Goal: Task Accomplishment & Management: Use online tool/utility

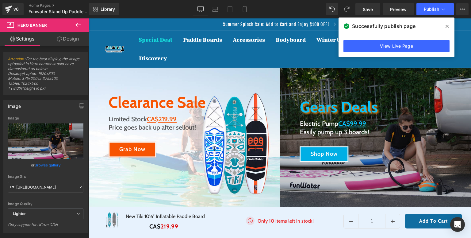
click at [445, 24] on span at bounding box center [447, 26] width 10 height 10
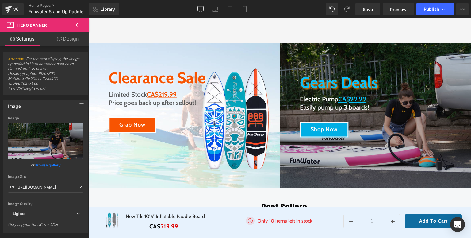
scroll to position [98, 0]
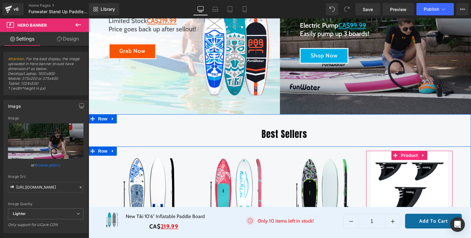
click at [407, 154] on span "Product" at bounding box center [409, 155] width 20 height 9
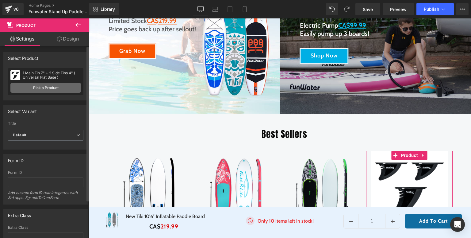
click at [54, 90] on link "Pick a Product" at bounding box center [45, 88] width 71 height 10
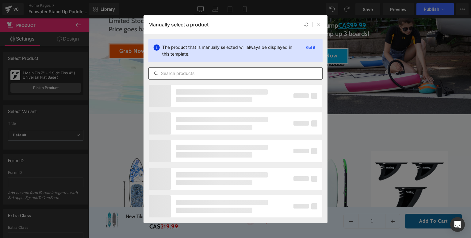
click at [201, 76] on input "text" at bounding box center [236, 73] width 174 height 7
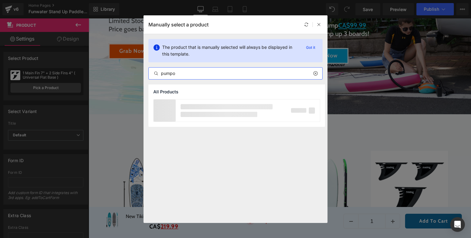
type input "pump"
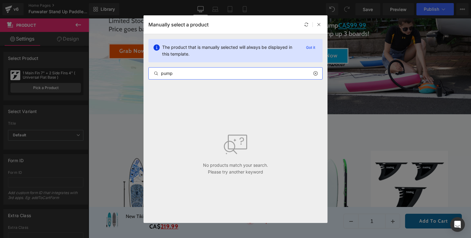
drag, startPoint x: 187, startPoint y: 74, endPoint x: 149, endPoint y: 72, distance: 37.4
click at [149, 72] on input "pump" at bounding box center [236, 73] width 174 height 7
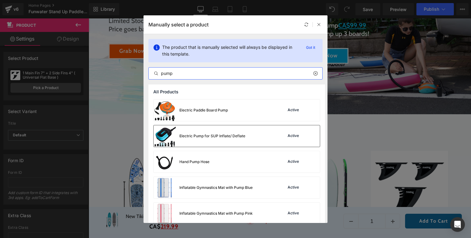
type input "pump"
drag, startPoint x: 176, startPoint y: 143, endPoint x: 95, endPoint y: 123, distance: 82.7
click at [176, 143] on div "Electric Pump for SUP Inflate/ Deflate" at bounding box center [200, 135] width 92 height 21
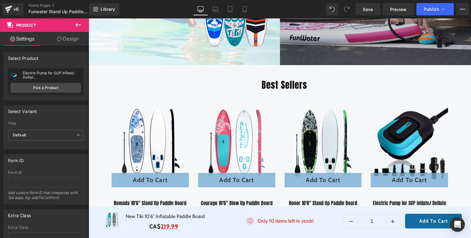
scroll to position [74, 0]
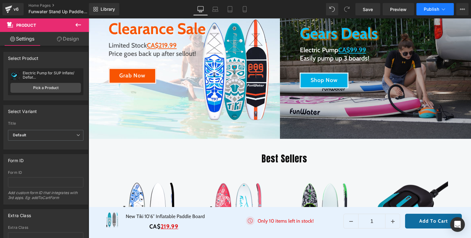
click at [430, 11] on span "Publish" at bounding box center [431, 9] width 15 height 5
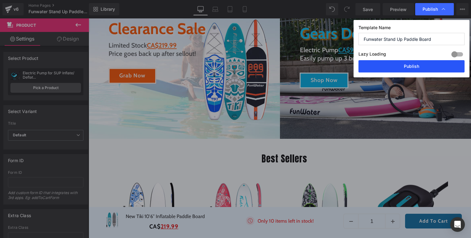
click at [406, 68] on button "Publish" at bounding box center [411, 66] width 106 height 12
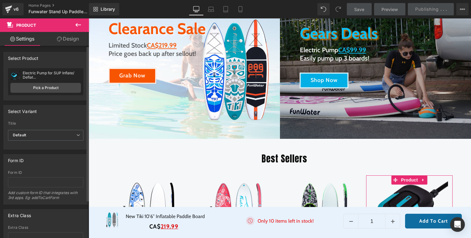
scroll to position [196, 0]
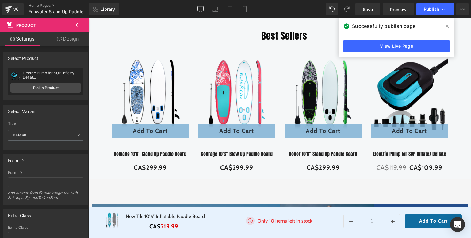
click at [453, 30] on div "Successfully publish page" at bounding box center [396, 25] width 116 height 17
click at [449, 28] on span at bounding box center [447, 26] width 10 height 10
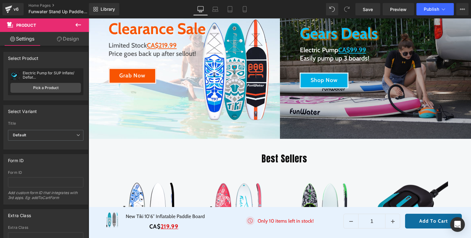
scroll to position [0, 0]
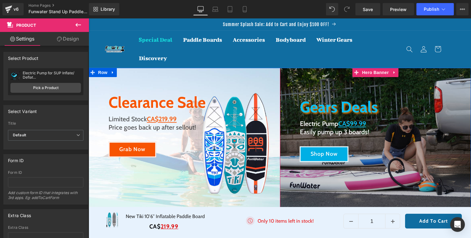
click at [323, 78] on div "Gears Deals Heading Electric Pump CA$99.99 Easily pump up 3 boards! Heading Sho…" at bounding box center [375, 140] width 191 height 144
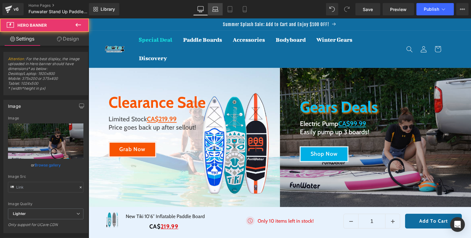
type input "[URL][DOMAIN_NAME]"
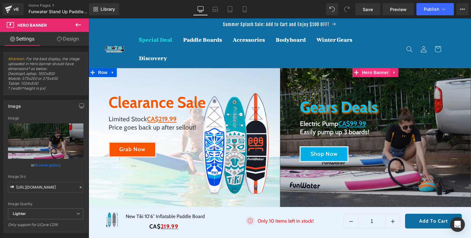
click at [373, 71] on span "Hero Banner" at bounding box center [376, 72] width 30 height 9
click at [370, 70] on span "Hero Banner" at bounding box center [376, 72] width 30 height 9
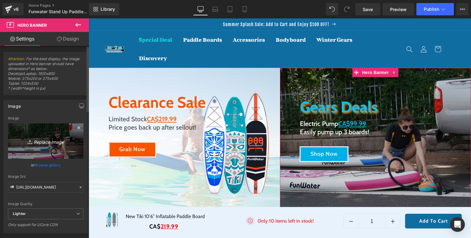
click at [47, 138] on icon "Replace Image" at bounding box center [45, 141] width 49 height 8
type input "C:\fakepath\Funwater paddle board (35).jpg"
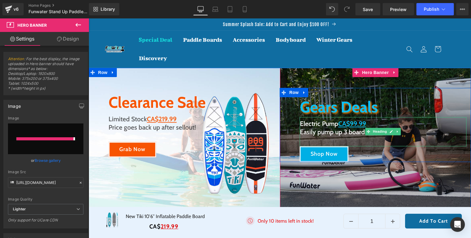
type input "[URL][DOMAIN_NAME]"
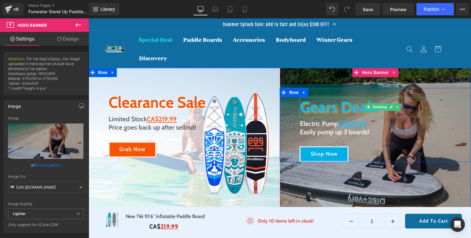
click at [338, 106] on span "Gears Deals" at bounding box center [339, 106] width 78 height 19
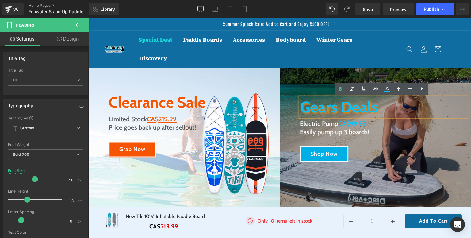
click at [363, 107] on span "Gears Deals" at bounding box center [339, 106] width 78 height 19
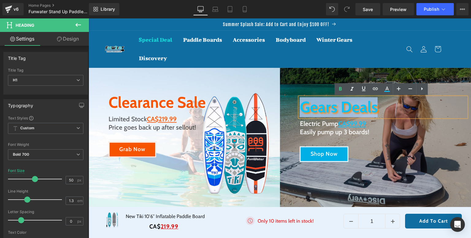
drag, startPoint x: 378, startPoint y: 108, endPoint x: 302, endPoint y: 113, distance: 76.8
click at [302, 113] on h1 "Gears Deals" at bounding box center [383, 107] width 167 height 20
click at [303, 124] on h1 "Electric Pump CA$99.99" at bounding box center [383, 123] width 167 height 8
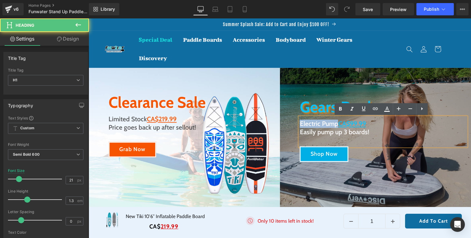
drag, startPoint x: 336, startPoint y: 125, endPoint x: 291, endPoint y: 126, distance: 44.8
click at [291, 126] on div "Gears Deals Heading Electric Pump CA$99.99 Easily pump up 3 boards! Heading Sho…" at bounding box center [375, 125] width 191 height 74
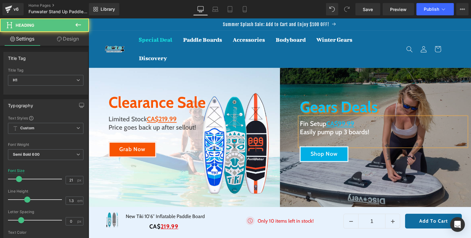
click at [300, 124] on h1 "Fin Setup CA$99.99" at bounding box center [383, 123] width 167 height 8
click at [351, 124] on span "CA$99.99" at bounding box center [350, 124] width 28 height 8
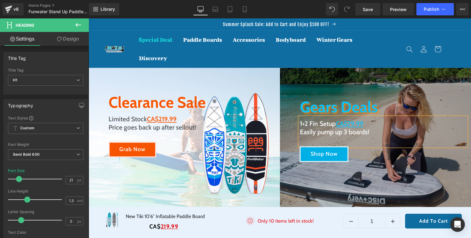
click at [345, 132] on h1 "Easily pump up 3 boards!" at bounding box center [383, 132] width 167 height 8
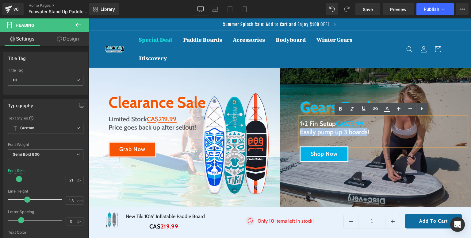
drag, startPoint x: 365, startPoint y: 133, endPoint x: 299, endPoint y: 135, distance: 66.3
click at [300, 135] on h1 "Easily pump up 3 boards!" at bounding box center [383, 132] width 167 height 8
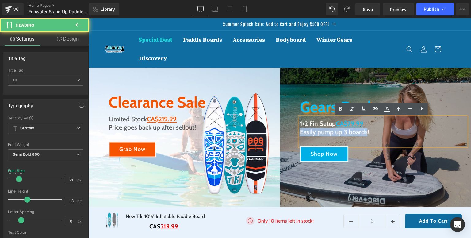
click at [327, 135] on h1 "Easily pump up 3 boards!" at bounding box center [383, 132] width 167 height 8
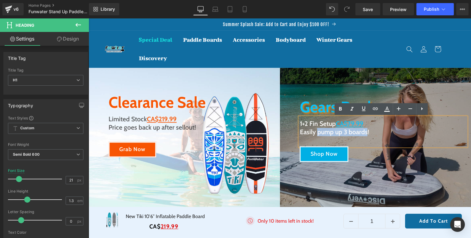
drag, startPoint x: 316, startPoint y: 135, endPoint x: 366, endPoint y: 133, distance: 50.6
click at [366, 133] on h1 "Easily pump up 3 boards!" at bounding box center [383, 132] width 167 height 8
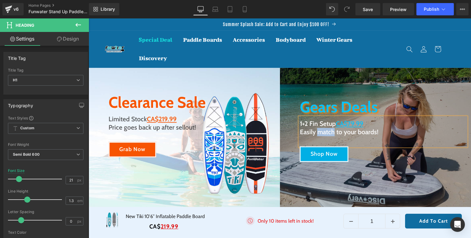
drag, startPoint x: 331, startPoint y: 134, endPoint x: 316, endPoint y: 135, distance: 15.1
click at [316, 135] on h1 "Easily match to your boards!" at bounding box center [383, 132] width 167 height 8
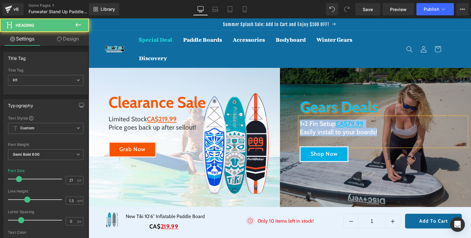
drag, startPoint x: 381, startPoint y: 134, endPoint x: 296, endPoint y: 124, distance: 85.8
click at [296, 124] on div "Gears Deals Heading 1+2 Fin Setup CA$79.99 Easily install to your boards! Headi…" at bounding box center [383, 129] width 176 height 65
copy div "1+2 Fin Setup CA$79.99 Easily install to your boards!"
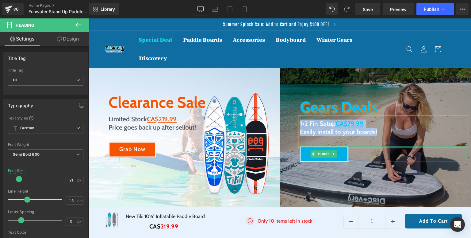
drag, startPoint x: 372, startPoint y: 152, endPoint x: 346, endPoint y: 122, distance: 39.1
click at [372, 152] on div "Shop Now" at bounding box center [383, 154] width 167 height 16
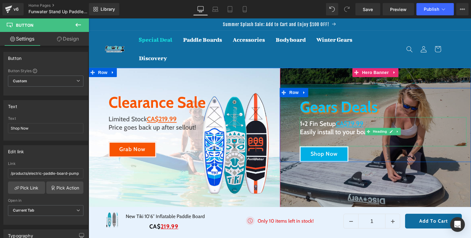
click at [343, 125] on span "CA$79.99" at bounding box center [350, 124] width 28 height 8
click at [327, 107] on span "Gears Deals" at bounding box center [339, 106] width 78 height 19
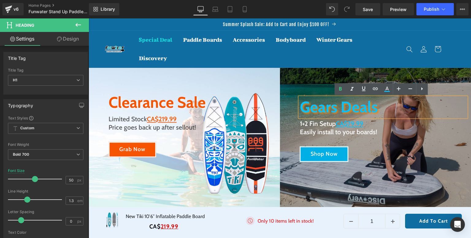
click at [306, 112] on span "Gears Deals" at bounding box center [339, 106] width 78 height 19
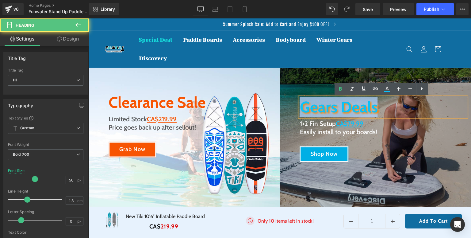
drag, startPoint x: 300, startPoint y: 110, endPoint x: 375, endPoint y: 110, distance: 75.1
click at [375, 110] on h1 "Gears Deals" at bounding box center [383, 107] width 167 height 20
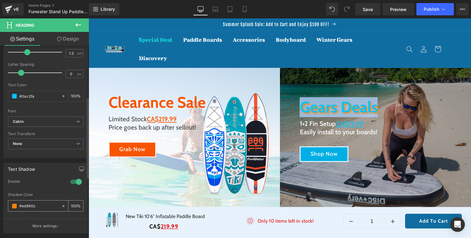
scroll to position [123, 0]
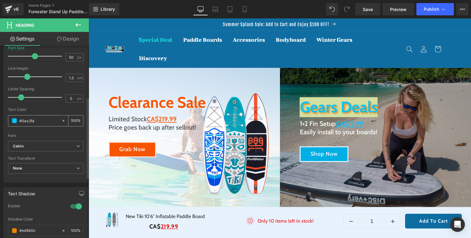
click at [15, 121] on span at bounding box center [14, 120] width 5 height 5
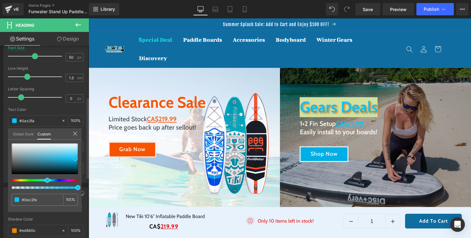
click at [16, 144] on div at bounding box center [45, 158] width 66 height 31
type input "#f6f7f7"
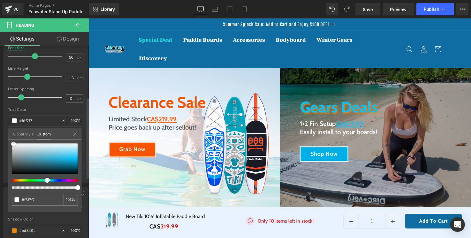
click at [12, 143] on span at bounding box center [13, 143] width 5 height 5
type input "#f9fafa"
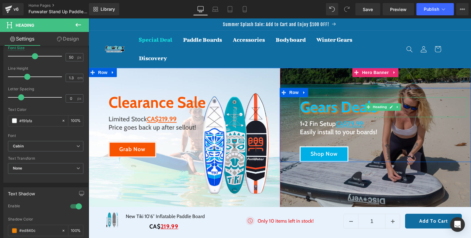
click at [319, 109] on span "Gears Deals" at bounding box center [339, 106] width 78 height 19
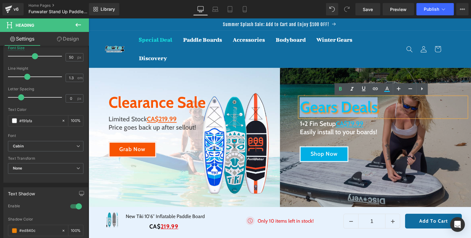
drag, startPoint x: 384, startPoint y: 110, endPoint x: 291, endPoint y: 110, distance: 92.3
click at [291, 110] on div "Gears Deals Heading 1+2 Fin Setup CA$79.99 Easily install to your boards! Headi…" at bounding box center [375, 125] width 191 height 74
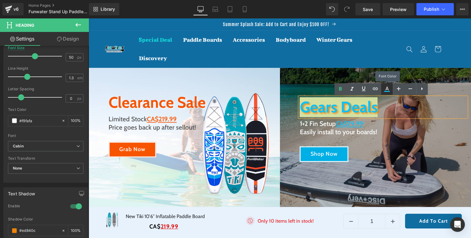
click at [387, 91] on icon at bounding box center [387, 91] width 6 height 1
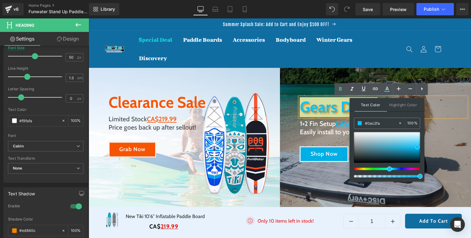
type input "#ffffff"
click at [354, 132] on div at bounding box center [387, 147] width 66 height 31
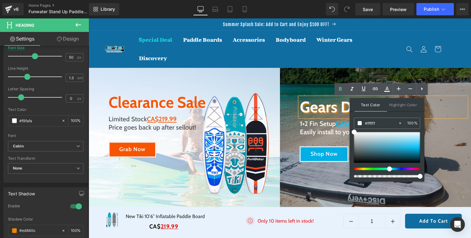
click at [307, 89] on div "Gears Deals Heading 1+2 Fin Setup CA$79.99 Easily install to your boards! Headi…" at bounding box center [375, 125] width 191 height 74
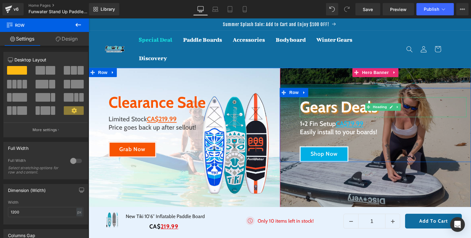
click at [370, 103] on span "Gears Deals" at bounding box center [339, 106] width 78 height 19
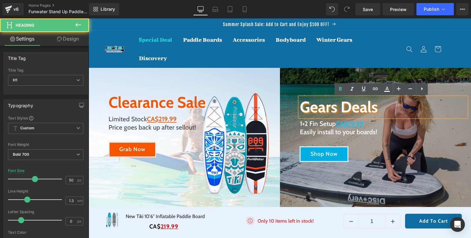
click at [411, 110] on h1 "Gears Deals" at bounding box center [383, 107] width 167 height 20
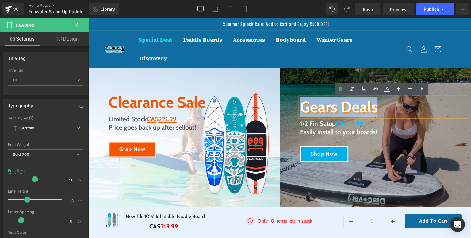
drag, startPoint x: 392, startPoint y: 110, endPoint x: 288, endPoint y: 109, distance: 104.5
click at [288, 109] on div "Gears Deals Heading 1+2 Fin Setup CA$79.99 Easily install to your boards! Headi…" at bounding box center [375, 125] width 191 height 74
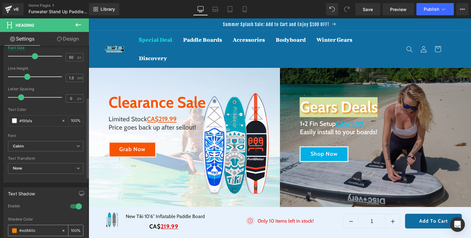
click at [14, 229] on span at bounding box center [14, 230] width 5 height 5
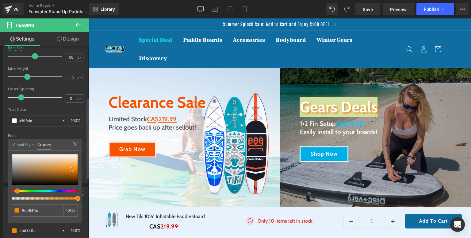
click at [12, 183] on div at bounding box center [45, 169] width 66 height 31
type input "#0c0c0c"
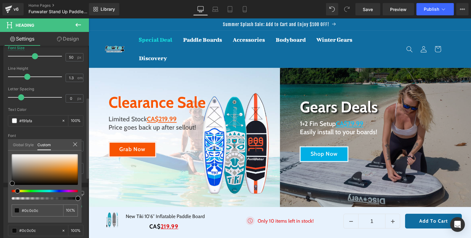
click at [75, 143] on icon at bounding box center [75, 144] width 4 height 4
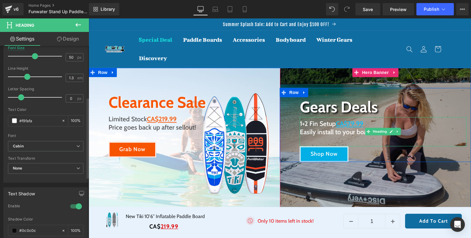
click at [336, 122] on span "CA$79.99" at bounding box center [350, 124] width 28 height 8
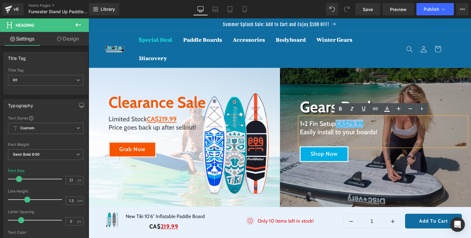
drag, startPoint x: 336, startPoint y: 124, endPoint x: 361, endPoint y: 124, distance: 25.5
click at [361, 124] on span "CA$79.99" at bounding box center [350, 124] width 28 height 8
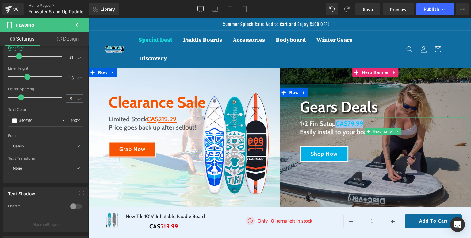
click at [347, 123] on span "CA$79.99" at bounding box center [350, 124] width 28 height 8
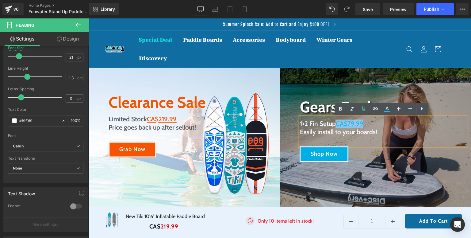
drag, startPoint x: 363, startPoint y: 124, endPoint x: 371, endPoint y: 117, distance: 10.6
click at [337, 125] on h1 "1+2 Fin Setup CA$79.99" at bounding box center [383, 123] width 167 height 8
click at [390, 111] on icon at bounding box center [386, 108] width 7 height 7
type input "#0ac2fa"
type input "100"
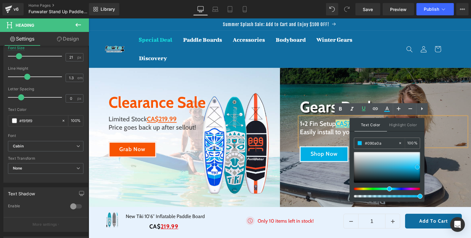
click at [355, 181] on div at bounding box center [387, 167] width 66 height 31
type input "#0a0a0a"
click at [354, 181] on span at bounding box center [353, 181] width 5 height 5
click at [448, 123] on h1 "1+2 Fin Setup CA$79.99" at bounding box center [383, 123] width 167 height 8
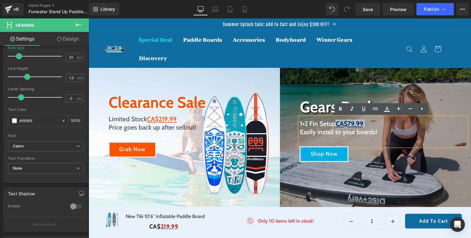
drag, startPoint x: 364, startPoint y: 124, endPoint x: 337, endPoint y: 125, distance: 26.7
click at [337, 125] on h1 "1+2 Fin Setup CA$79.99" at bounding box center [383, 123] width 167 height 8
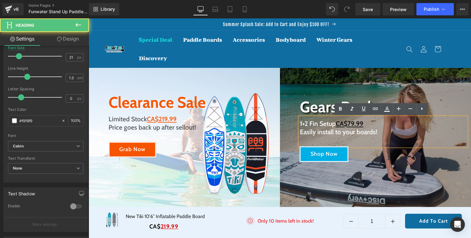
click at [376, 140] on div "1+2 Fin Setup CA$79.99 Easily install to your boards!" at bounding box center [383, 131] width 167 height 29
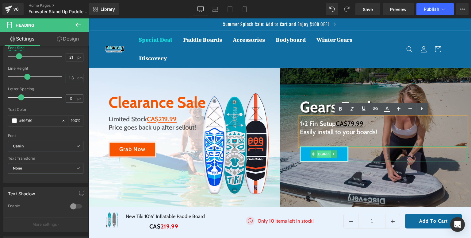
click at [320, 153] on span "Button" at bounding box center [324, 153] width 14 height 7
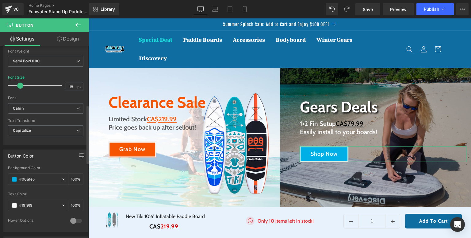
scroll to position [270, 0]
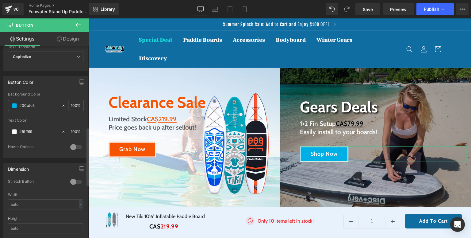
click at [14, 104] on span at bounding box center [14, 105] width 5 height 5
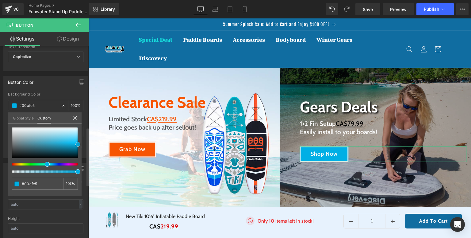
click at [12, 157] on div at bounding box center [45, 142] width 66 height 31
type input "#070707"
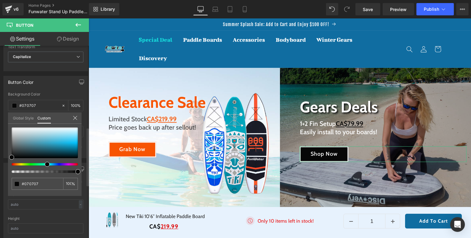
drag, startPoint x: 74, startPoint y: 116, endPoint x: 86, endPoint y: 116, distance: 12.3
click at [74, 116] on icon at bounding box center [75, 117] width 5 height 5
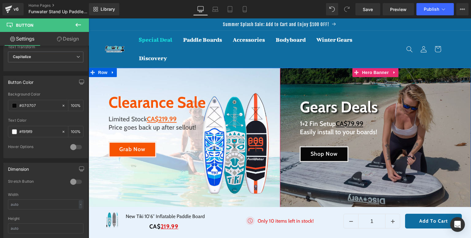
scroll to position [25, 0]
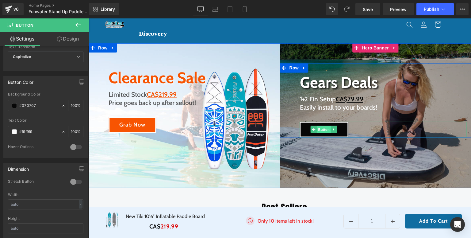
click at [323, 130] on span "Button" at bounding box center [324, 129] width 14 height 7
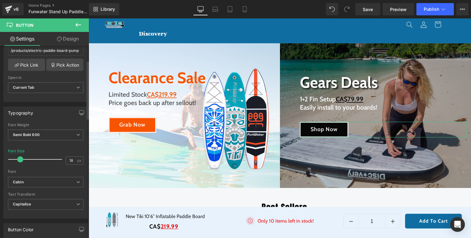
scroll to position [0, 0]
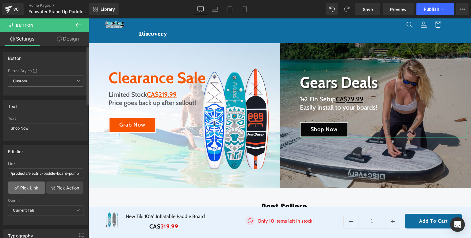
click at [32, 186] on link "Pick Link" at bounding box center [26, 187] width 37 height 12
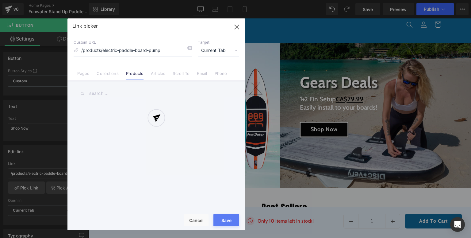
click at [113, 75] on div at bounding box center [156, 124] width 178 height 212
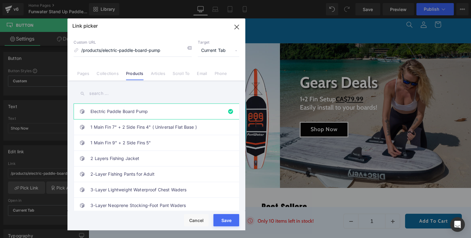
click at [114, 76] on link "Collections" at bounding box center [108, 75] width 22 height 9
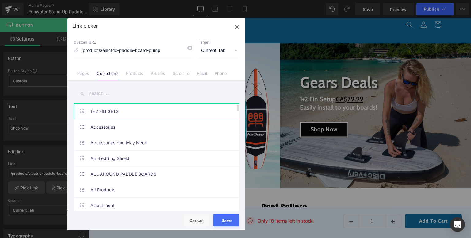
click at [129, 113] on link "1+2 FIN SETS" at bounding box center [157, 111] width 135 height 15
type input "/collections/1-2-fin-sets"
click at [228, 218] on button "Save" at bounding box center [226, 220] width 26 height 12
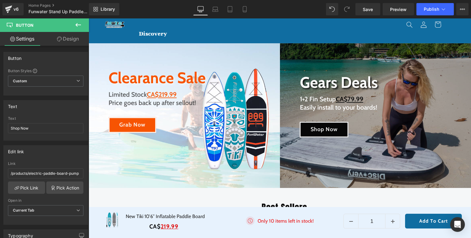
type input "/collections/1-2-fin-sets"
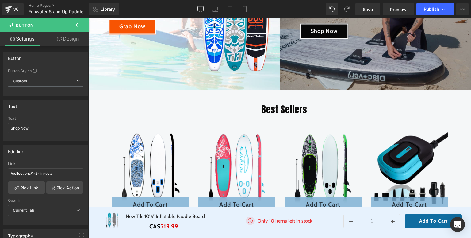
scroll to position [25, 0]
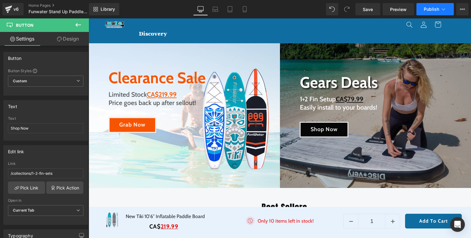
click at [427, 11] on span "Publish" at bounding box center [431, 9] width 15 height 5
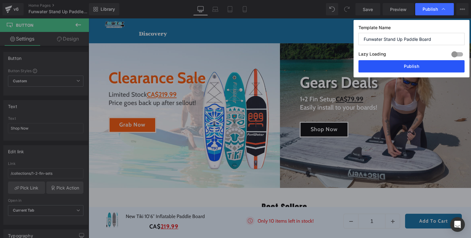
click at [415, 63] on button "Publish" at bounding box center [411, 66] width 106 height 12
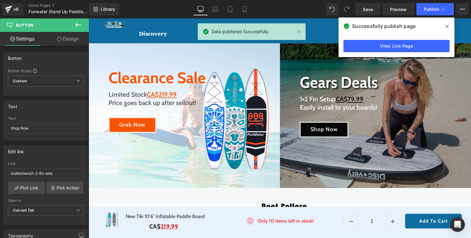
click at [444, 25] on span at bounding box center [447, 26] width 10 height 10
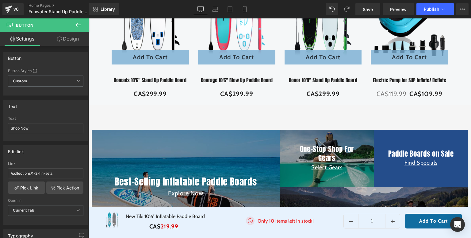
scroll to position [172, 0]
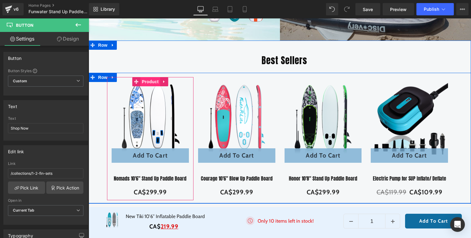
click at [151, 80] on span "Product" at bounding box center [150, 81] width 20 height 9
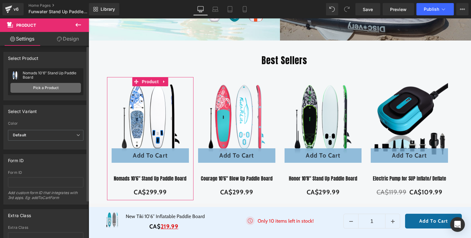
click at [38, 90] on link "Pick a Product" at bounding box center [45, 88] width 71 height 10
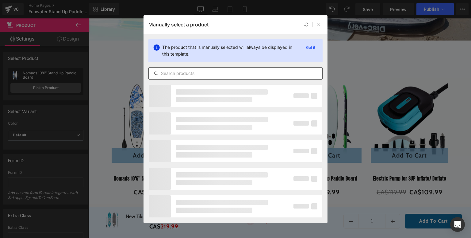
click at [203, 77] on div at bounding box center [235, 73] width 174 height 12
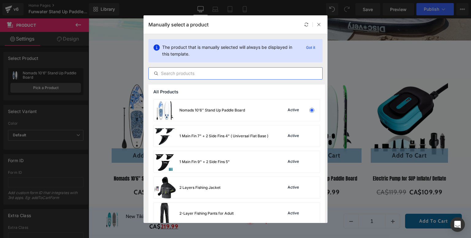
click at [206, 75] on input "text" at bounding box center [236, 73] width 174 height 7
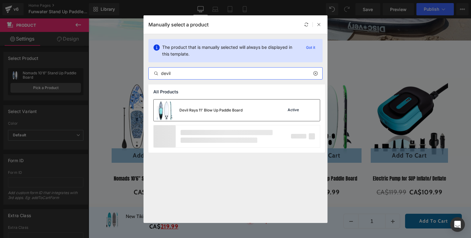
type input "devil"
drag, startPoint x: 204, startPoint y: 114, endPoint x: 175, endPoint y: 107, distance: 29.5
click at [204, 114] on div "Devil Rays 11' Blow Up Paddle Board" at bounding box center [198, 109] width 89 height 21
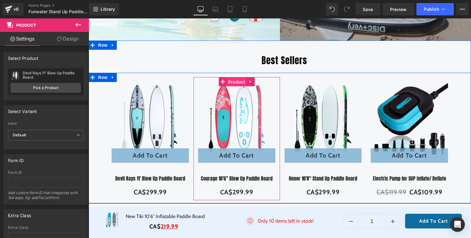
click at [237, 81] on span "Product" at bounding box center [237, 81] width 20 height 9
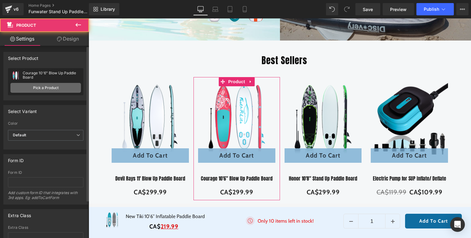
click at [46, 86] on link "Pick a Product" at bounding box center [45, 88] width 71 height 10
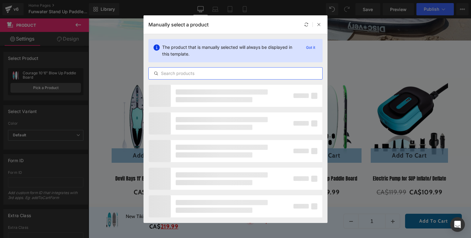
click at [182, 71] on input "text" at bounding box center [236, 73] width 174 height 7
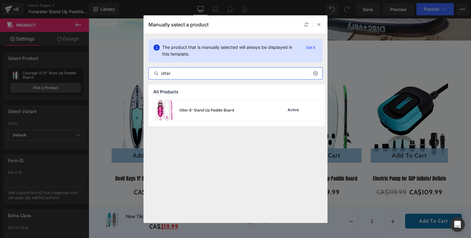
type input "otter"
click at [204, 109] on div "Otter 8' Stand Up Paddle Board" at bounding box center [206, 110] width 55 height 6
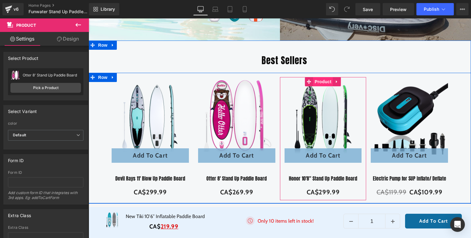
click at [313, 83] on span "Product" at bounding box center [323, 81] width 20 height 9
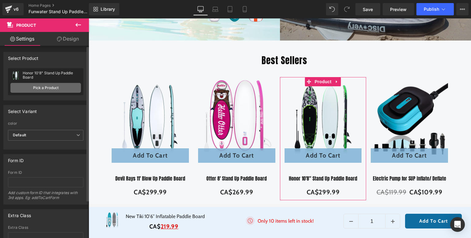
click at [49, 90] on link "Pick a Product" at bounding box center [45, 88] width 71 height 10
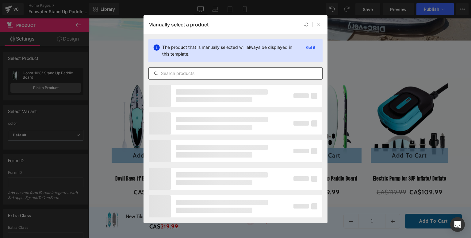
click at [196, 74] on input "text" at bounding box center [236, 73] width 174 height 7
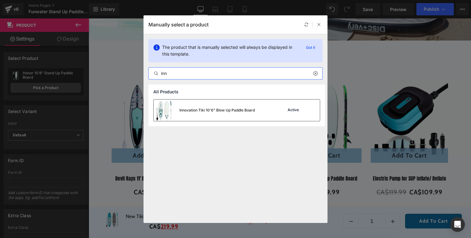
type input "inn"
click at [212, 105] on div "Innovation Tiki 10'6" Blow Up Paddle Board" at bounding box center [204, 109] width 101 height 21
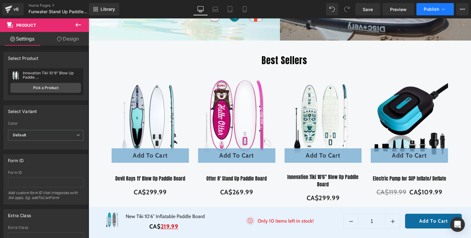
click at [427, 7] on span "Publish" at bounding box center [431, 9] width 15 height 5
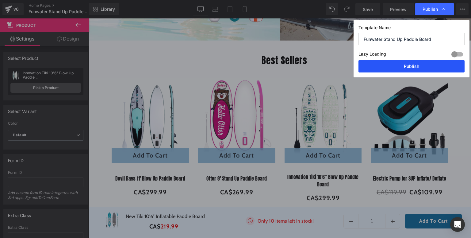
click at [397, 66] on button "Publish" at bounding box center [411, 66] width 106 height 12
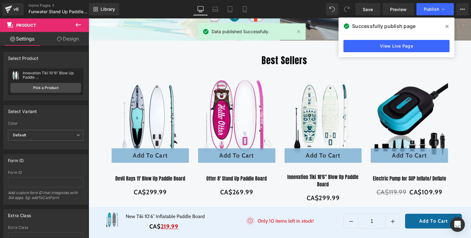
click at [447, 26] on icon at bounding box center [446, 26] width 3 height 3
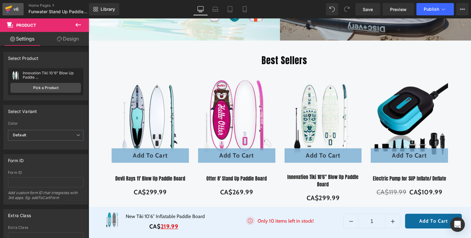
click at [8, 7] on icon at bounding box center [8, 8] width 7 height 4
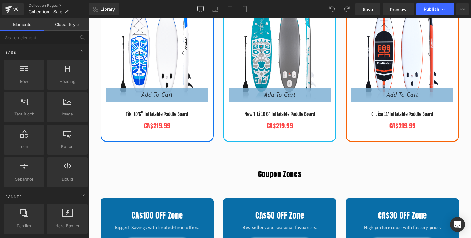
scroll to position [270, 0]
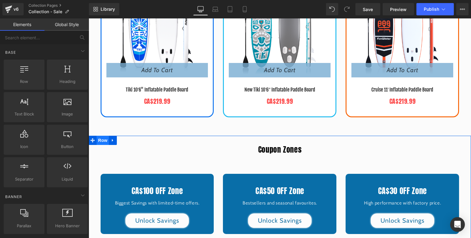
click at [104, 140] on span "Row" at bounding box center [103, 140] width 12 height 9
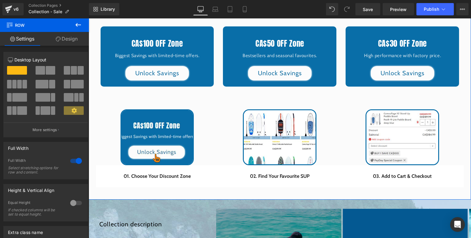
scroll to position [368, 0]
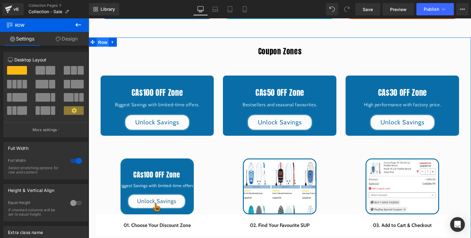
click at [98, 40] on span "Row" at bounding box center [103, 42] width 12 height 9
click at [69, 39] on link "Design" at bounding box center [66, 39] width 44 height 14
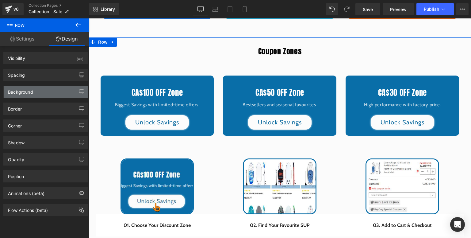
click at [24, 91] on div "Background" at bounding box center [20, 90] width 25 height 9
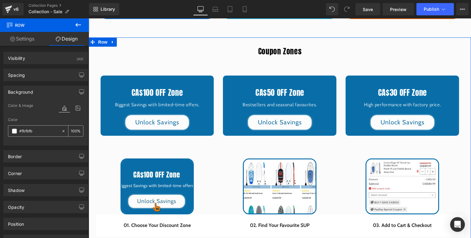
click at [14, 132] on span at bounding box center [14, 130] width 5 height 5
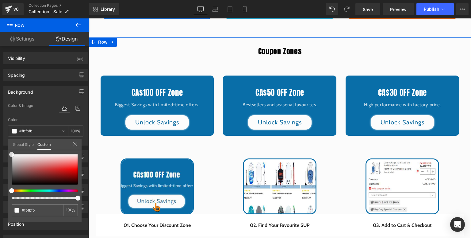
type input "#c6c6c6"
click at [12, 160] on div at bounding box center [45, 169] width 66 height 31
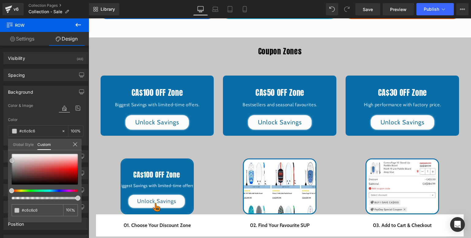
scroll to position [392, 0]
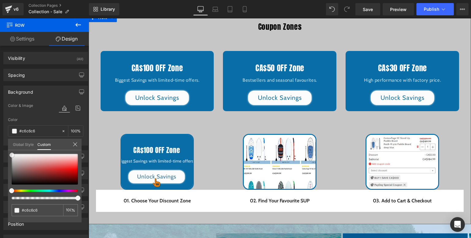
type input "#f4f4f4"
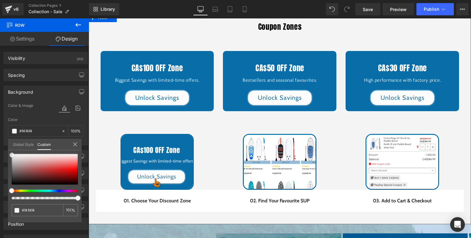
click at [12, 155] on div at bounding box center [45, 169] width 66 height 31
type input "#f7f7f7"
type input "#f9f9f9"
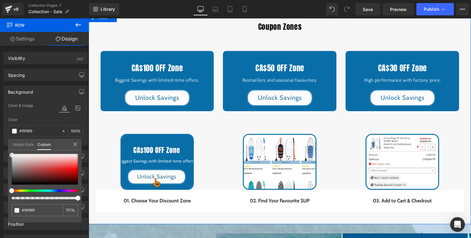
type input "#ffffff"
click at [11, 153] on span at bounding box center [11, 153] width 5 height 5
click at [74, 145] on icon at bounding box center [75, 144] width 5 height 5
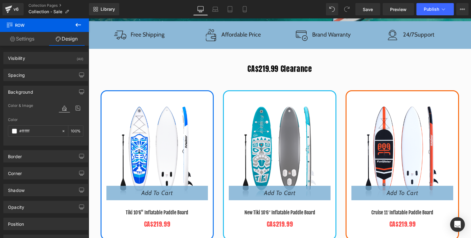
scroll to position [123, 0]
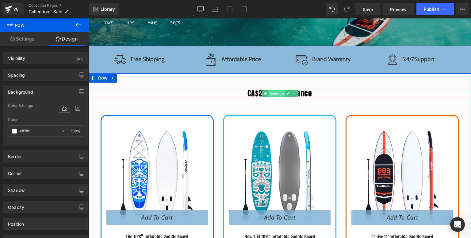
click at [274, 91] on span "Heading" at bounding box center [276, 93] width 17 height 7
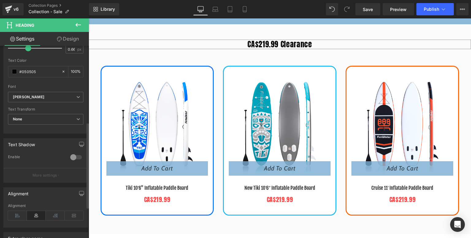
scroll to position [221, 0]
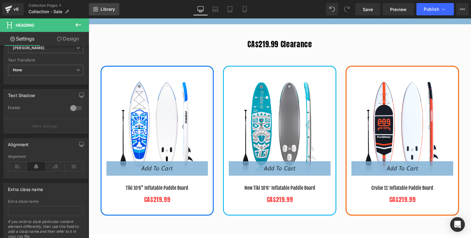
click at [113, 8] on span "Library" at bounding box center [108, 9] width 14 height 6
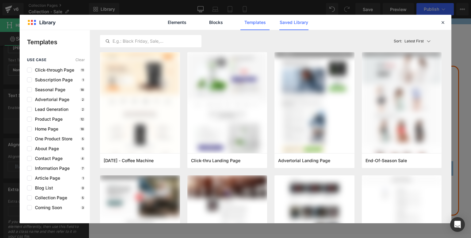
click at [0, 0] on link "Saved Library" at bounding box center [0, 0] width 0 height 0
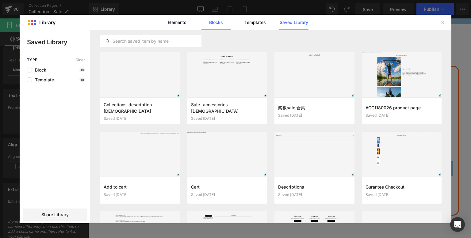
click at [279, 21] on link "Blocks" at bounding box center [293, 22] width 29 height 15
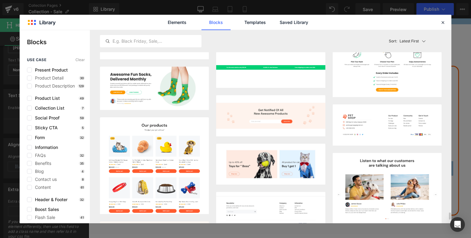
scroll to position [4166, 0]
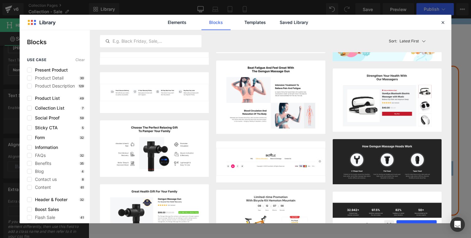
scroll to position [4994, 0]
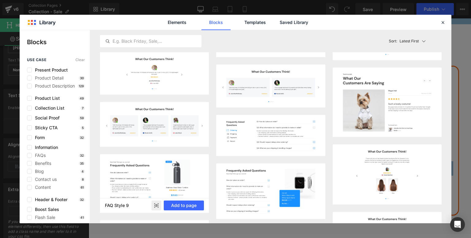
scroll to position [6378, 0]
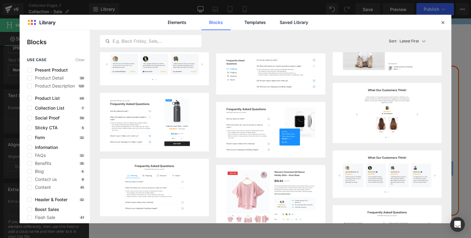
click at [442, 22] on icon at bounding box center [443, 23] width 6 height 6
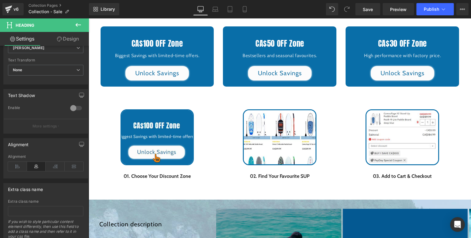
scroll to position [466, 0]
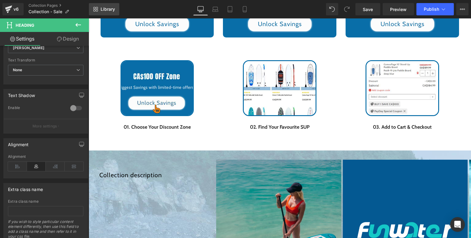
click at [97, 7] on icon at bounding box center [95, 9] width 5 height 5
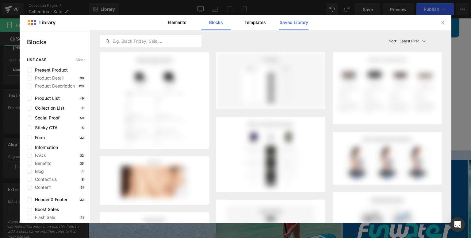
click at [296, 23] on link "Saved Library" at bounding box center [293, 22] width 29 height 15
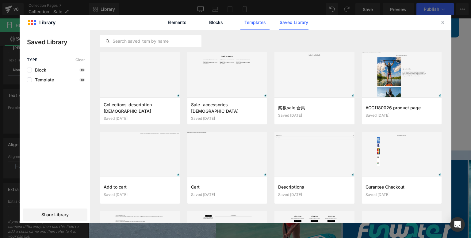
click at [263, 25] on link "Templates" at bounding box center [254, 22] width 29 height 15
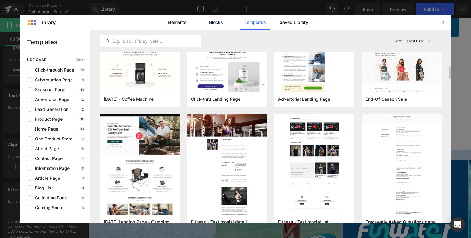
scroll to position [153, 0]
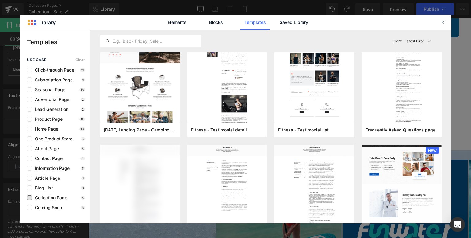
click at [52, 197] on span "Collection Page" at bounding box center [49, 197] width 35 height 5
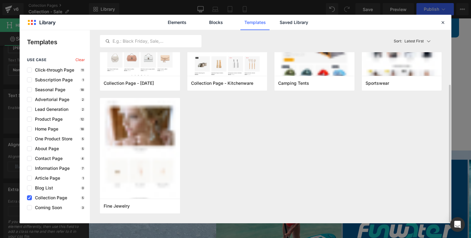
scroll to position [77, 0]
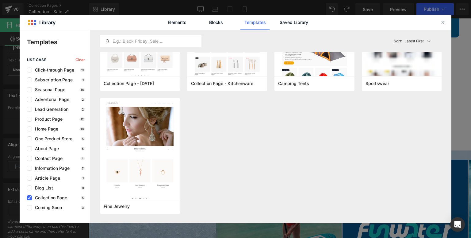
click at [69, 197] on div "Collection Page 5" at bounding box center [56, 197] width 58 height 5
click at [47, 196] on span "Collection Page" at bounding box center [49, 197] width 35 height 5
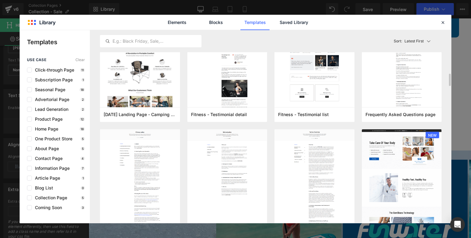
scroll to position [199, 0]
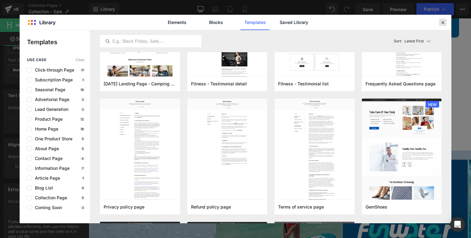
click at [440, 22] on icon at bounding box center [443, 23] width 6 height 6
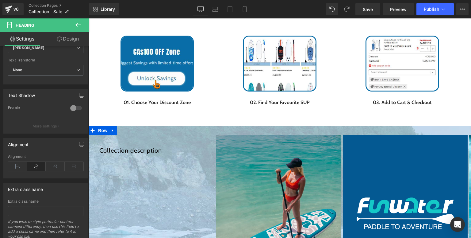
scroll to position [515, 0]
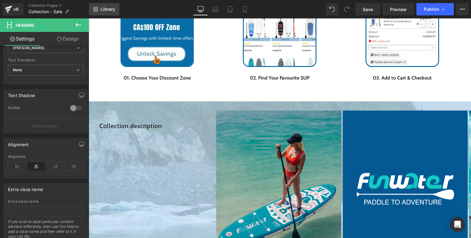
click at [114, 8] on span "Library" at bounding box center [108, 9] width 14 height 6
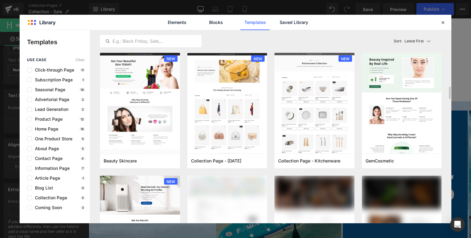
scroll to position [399, 0]
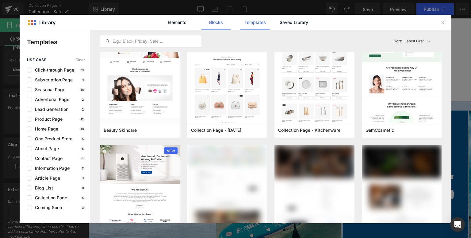
click at [279, 20] on link "Blocks" at bounding box center [293, 22] width 29 height 15
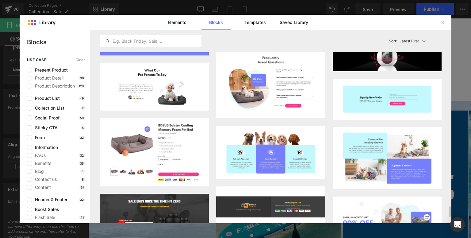
scroll to position [3181, 0]
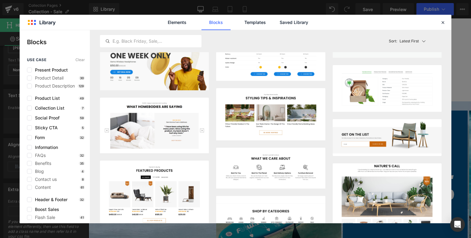
scroll to position [7905, 0]
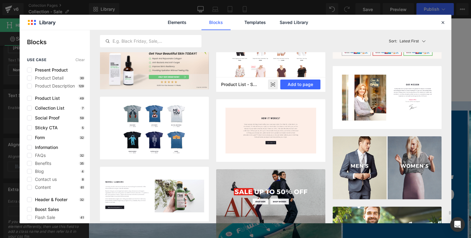
scroll to position [9291, 0]
